Goal: Information Seeking & Learning: Find specific fact

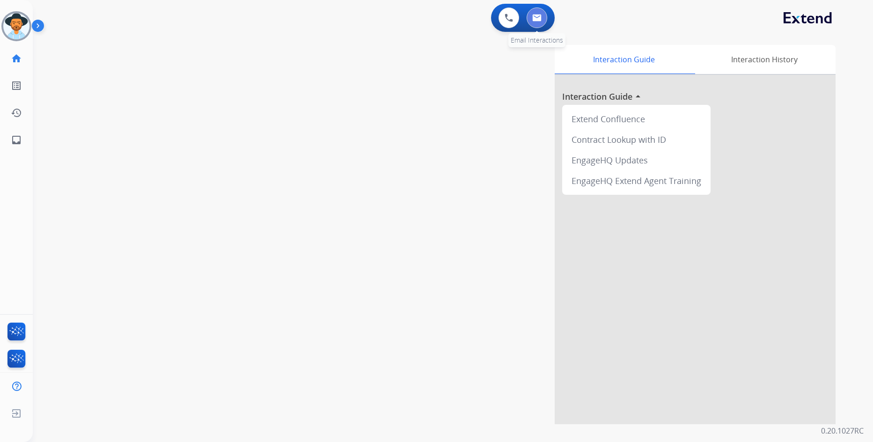
click at [534, 20] on img at bounding box center [536, 17] width 9 height 7
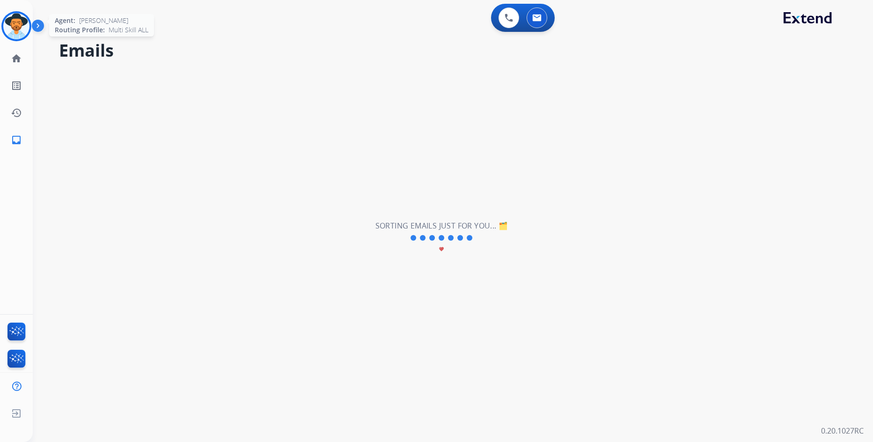
click at [17, 20] on img at bounding box center [16, 26] width 26 height 26
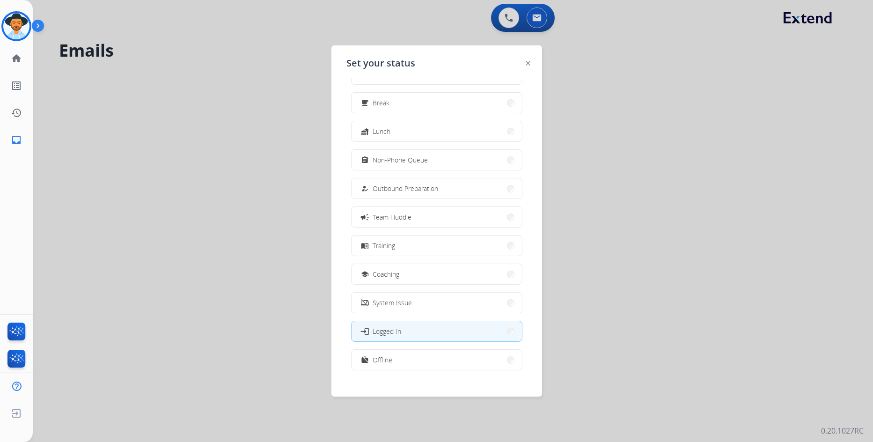
scroll to position [31, 0]
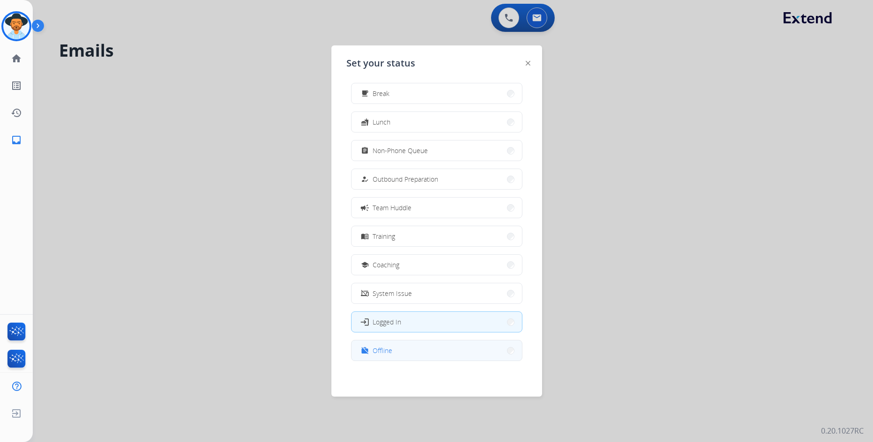
click at [433, 347] on button "work_off Offline" at bounding box center [437, 350] width 170 height 20
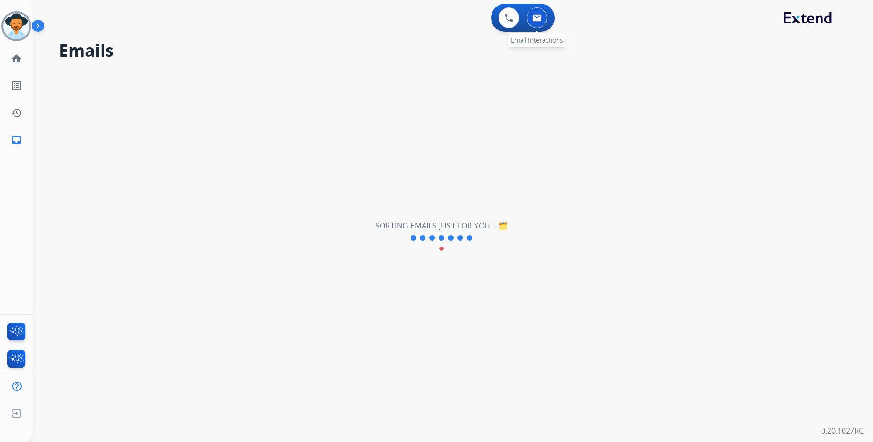
click at [533, 15] on img at bounding box center [536, 17] width 9 height 7
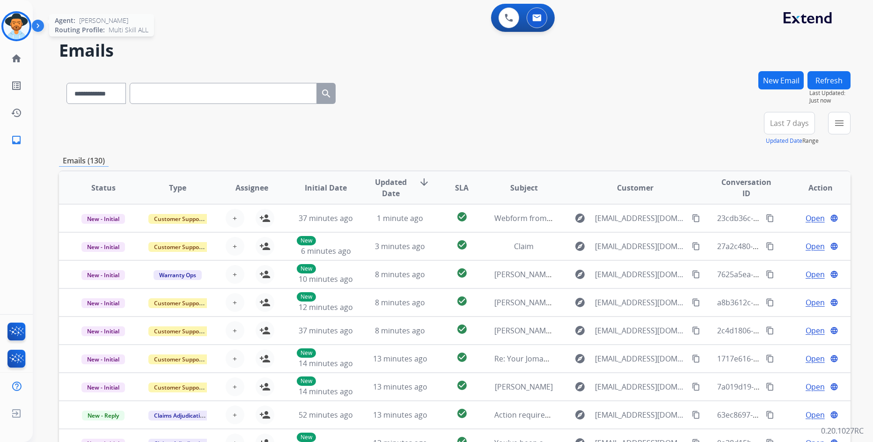
drag, startPoint x: 15, startPoint y: 32, endPoint x: 40, endPoint y: 36, distance: 25.1
click at [15, 32] on img at bounding box center [16, 26] width 26 height 26
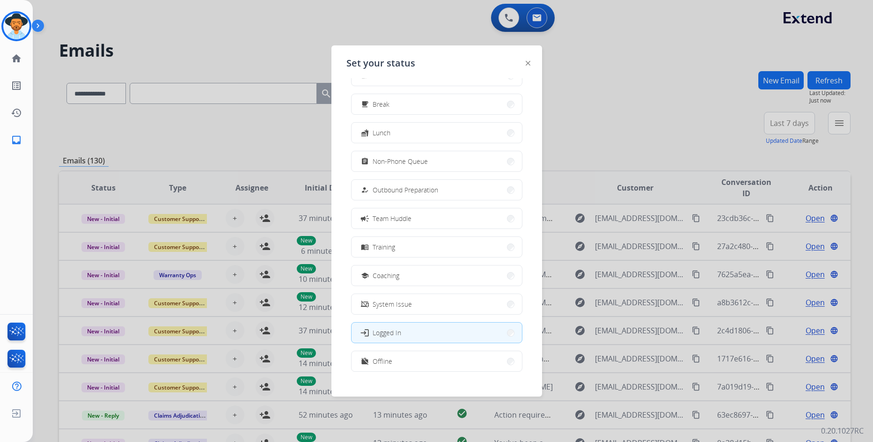
scroll to position [31, 0]
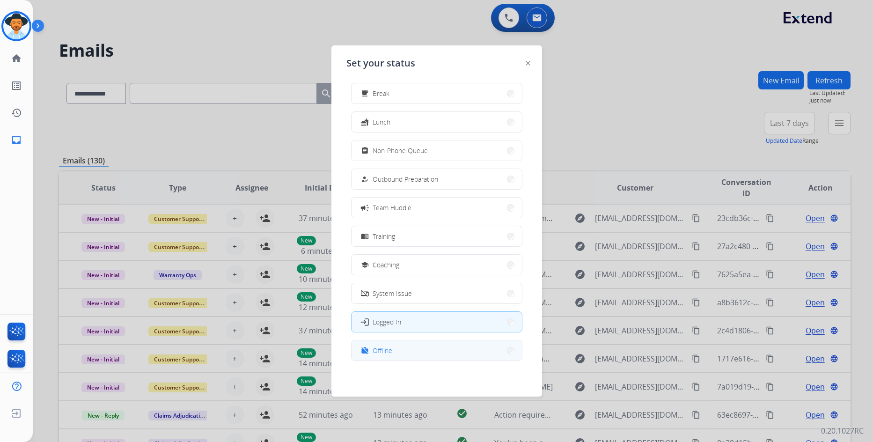
click at [404, 347] on button "work_off Offline" at bounding box center [437, 350] width 170 height 20
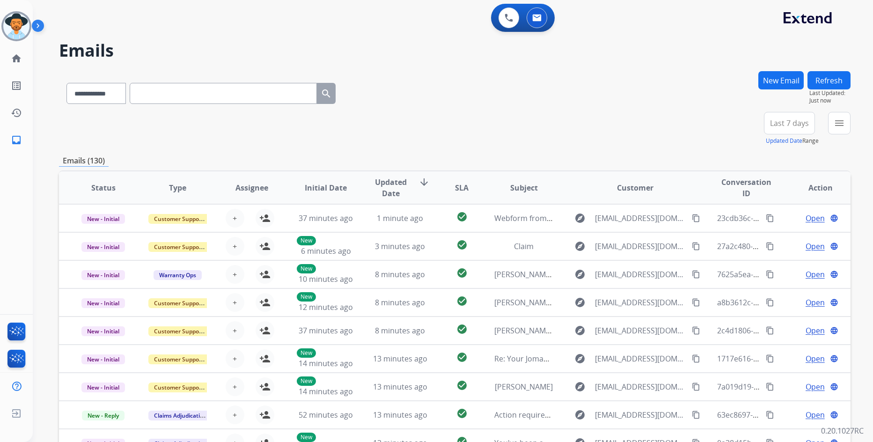
click at [198, 94] on input "text" at bounding box center [223, 93] width 187 height 21
paste input "**********"
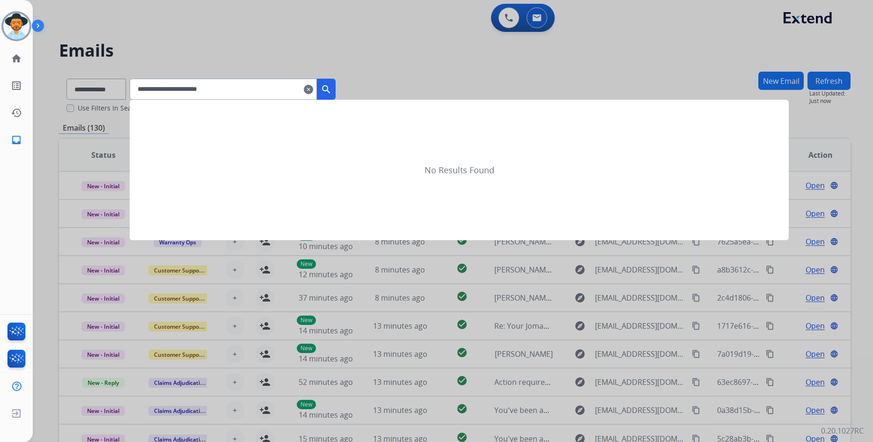
type input "**********"
click at [332, 88] on mat-icon "search" at bounding box center [326, 89] width 11 height 11
